Goal: Download file/media

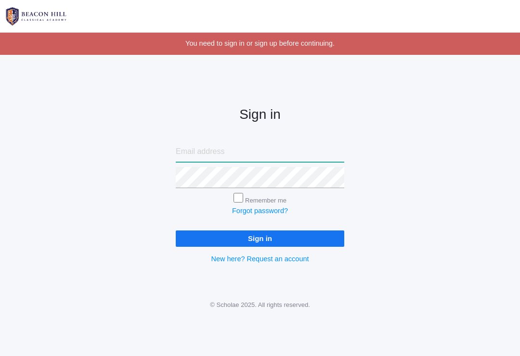
type input "faith4god@sbcglobal.net"
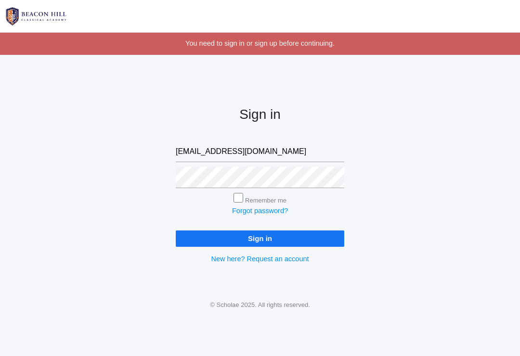
click at [260, 236] on input "Sign in" at bounding box center [260, 239] width 168 height 16
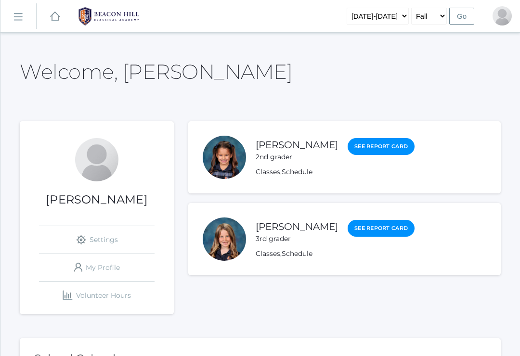
click at [22, 23] on link "icons/ui/navigation/hamburger Created with Sketch." at bounding box center [18, 16] width 36 height 26
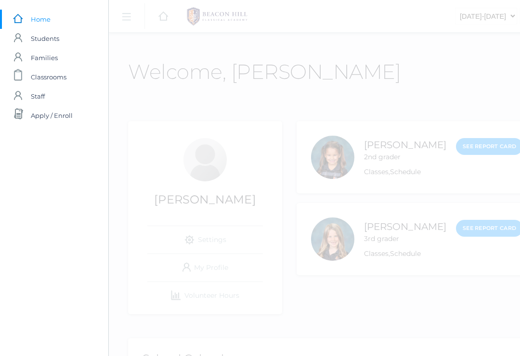
click at [61, 79] on span "Classrooms" at bounding box center [49, 76] width 36 height 19
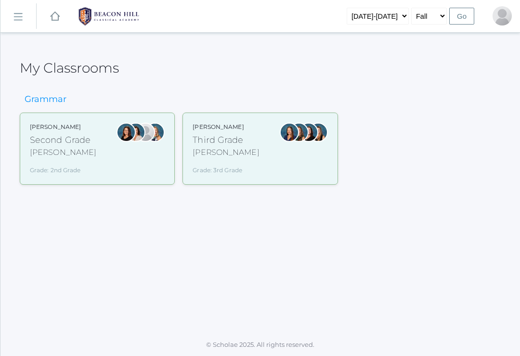
click at [225, 143] on div "Third Grade" at bounding box center [226, 140] width 66 height 13
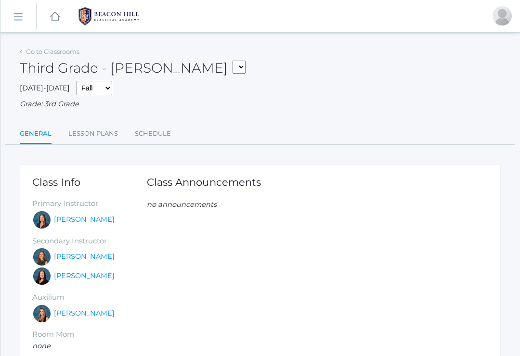
click at [99, 132] on link "Lesson Plans" at bounding box center [93, 133] width 50 height 19
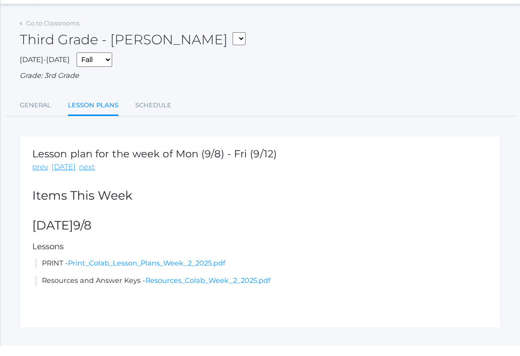
scroll to position [18, 0]
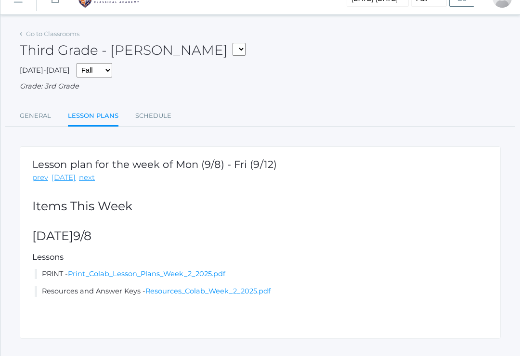
click at [211, 270] on link "Print_Colab_Lesson_Plans_Week_2_2025.pdf" at bounding box center [146, 274] width 157 height 9
